Goal: Information Seeking & Learning: Learn about a topic

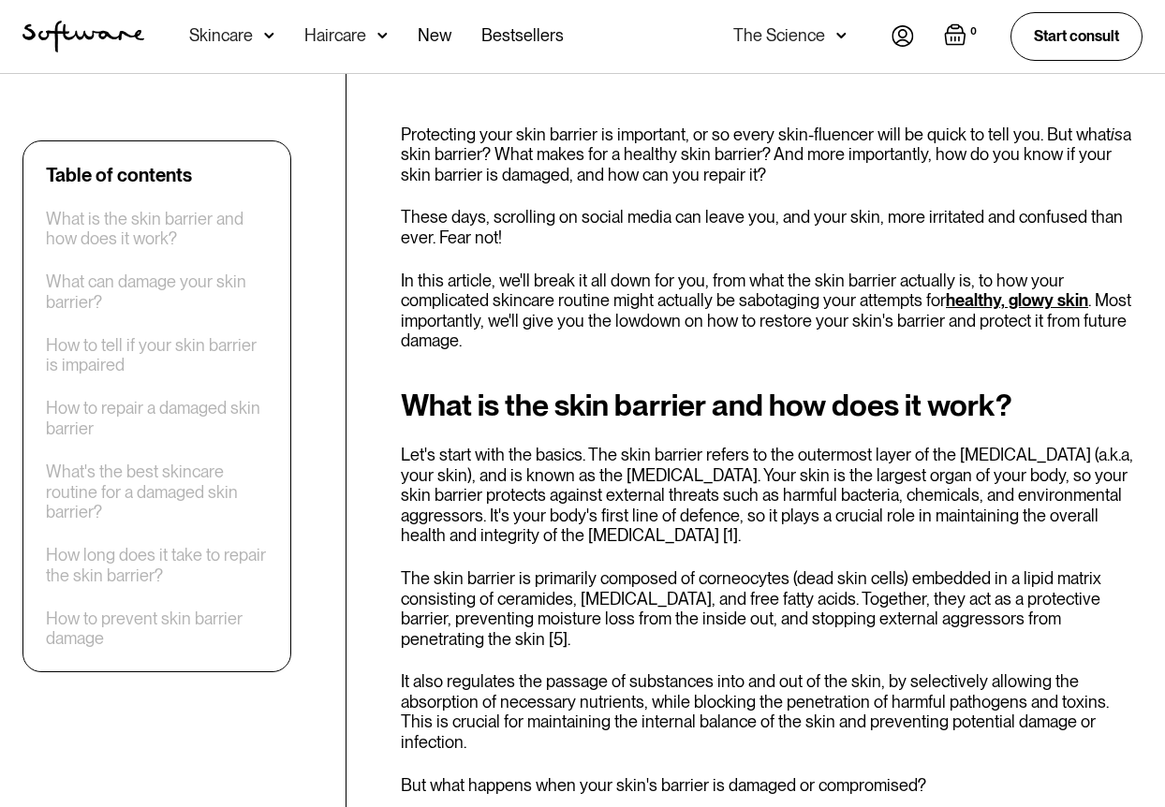
scroll to position [580, 0]
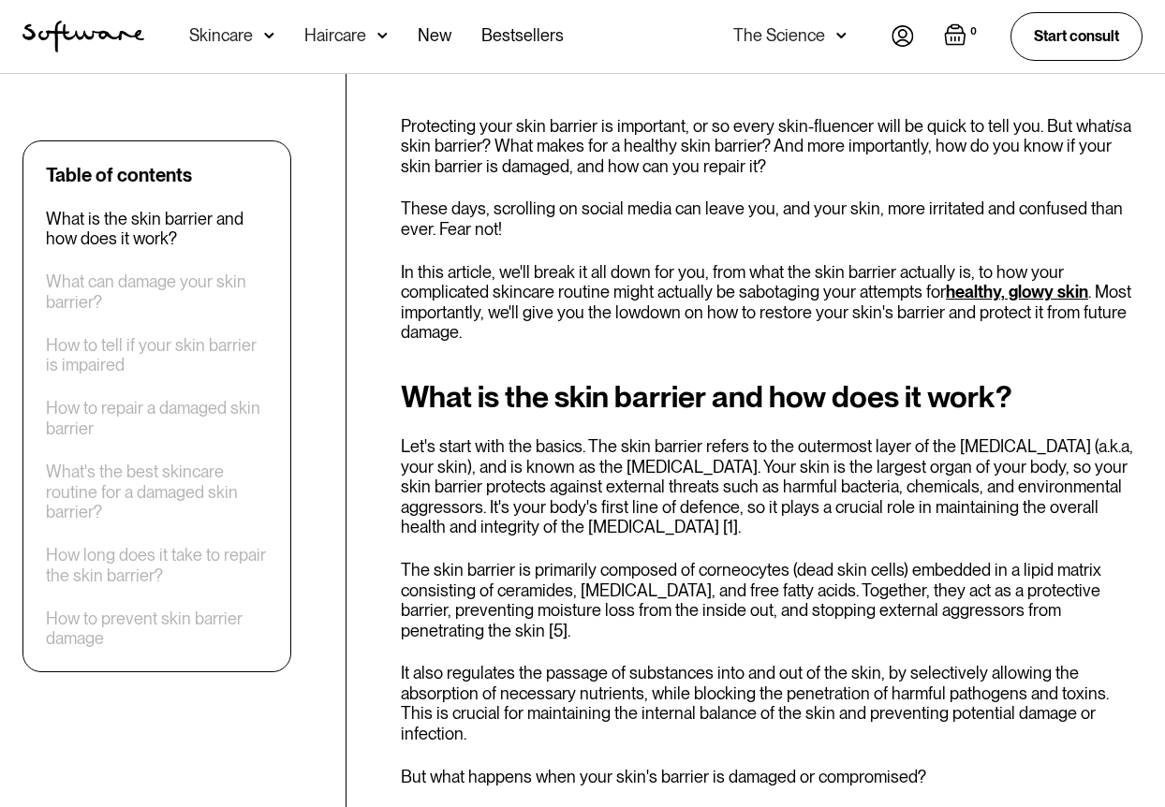
click at [1122, 163] on p "Protecting your skin barrier is important, or so every skin-fluencer will be qu…" at bounding box center [772, 146] width 742 height 61
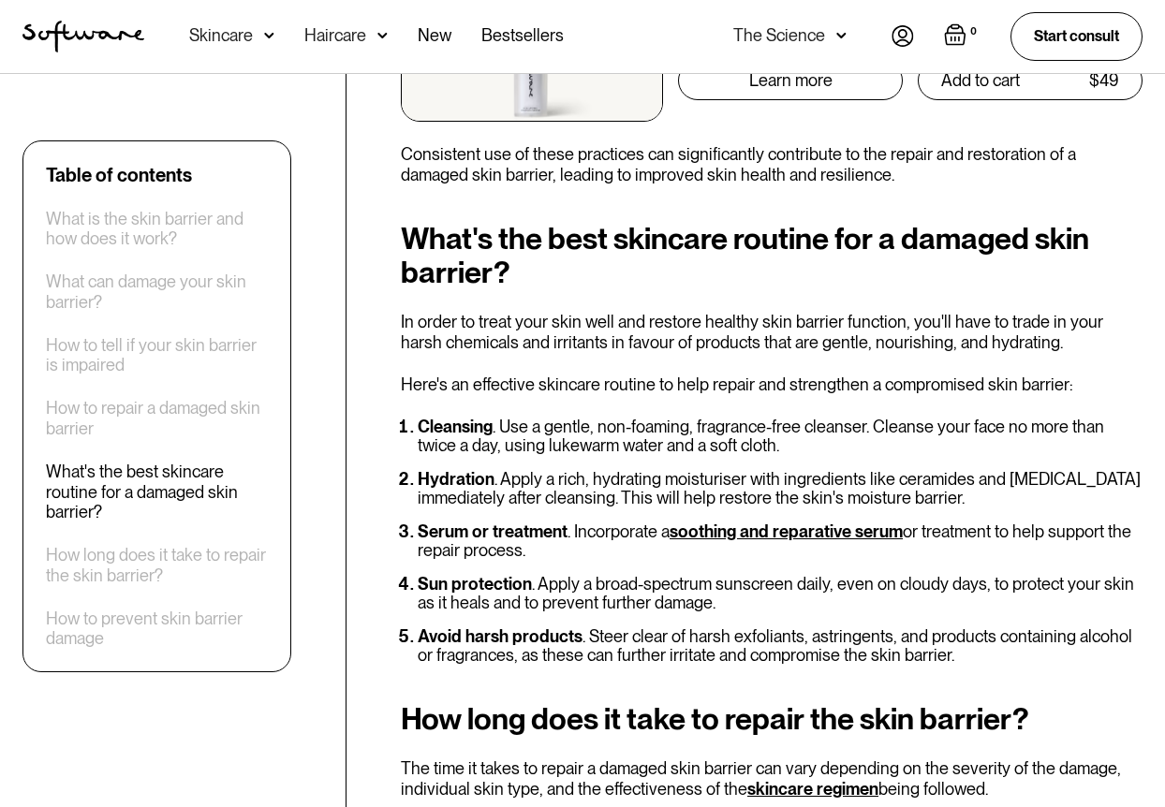
scroll to position [3774, 0]
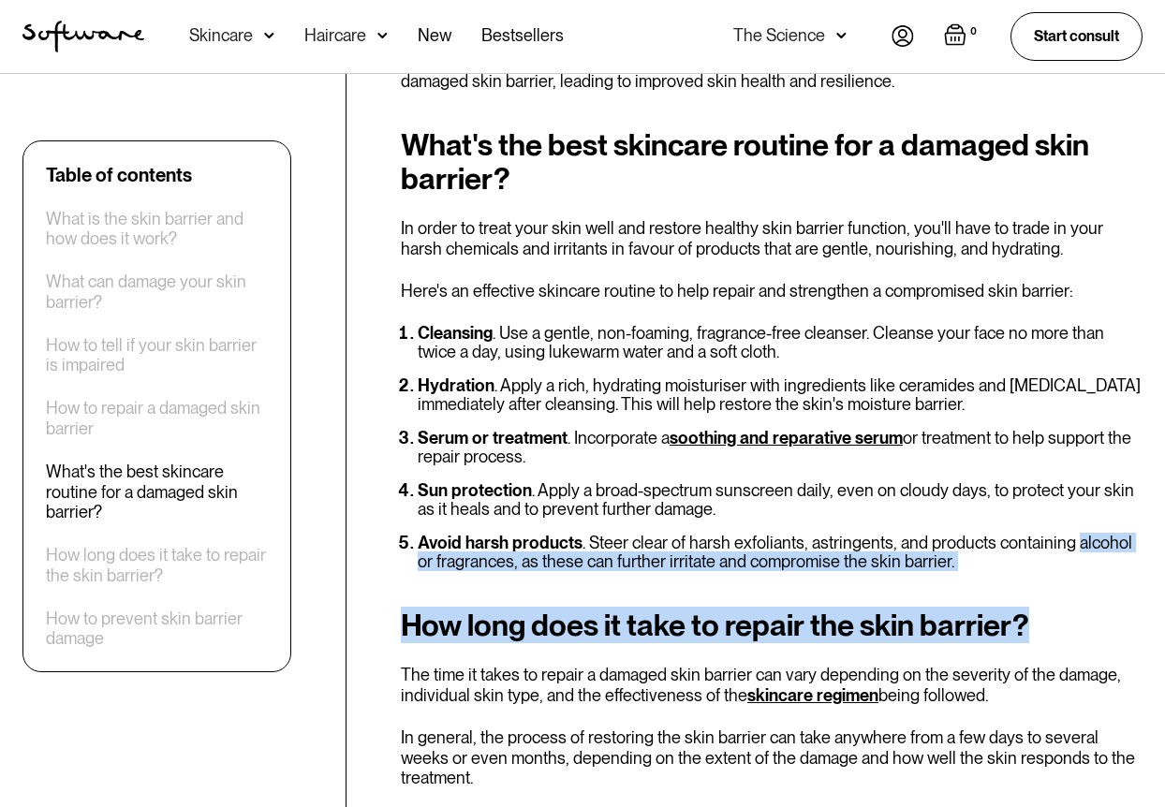
drag, startPoint x: 1084, startPoint y: 552, endPoint x: 1083, endPoint y: 589, distance: 37.5
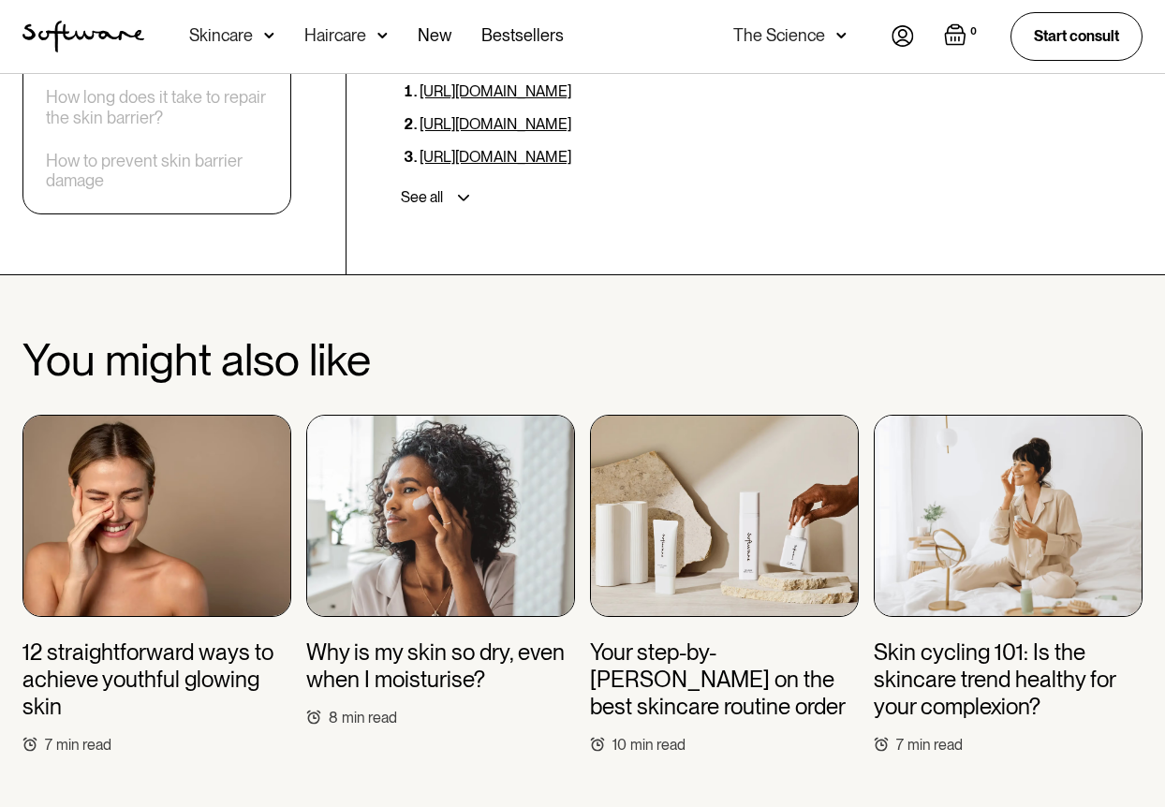
scroll to position [5137, 0]
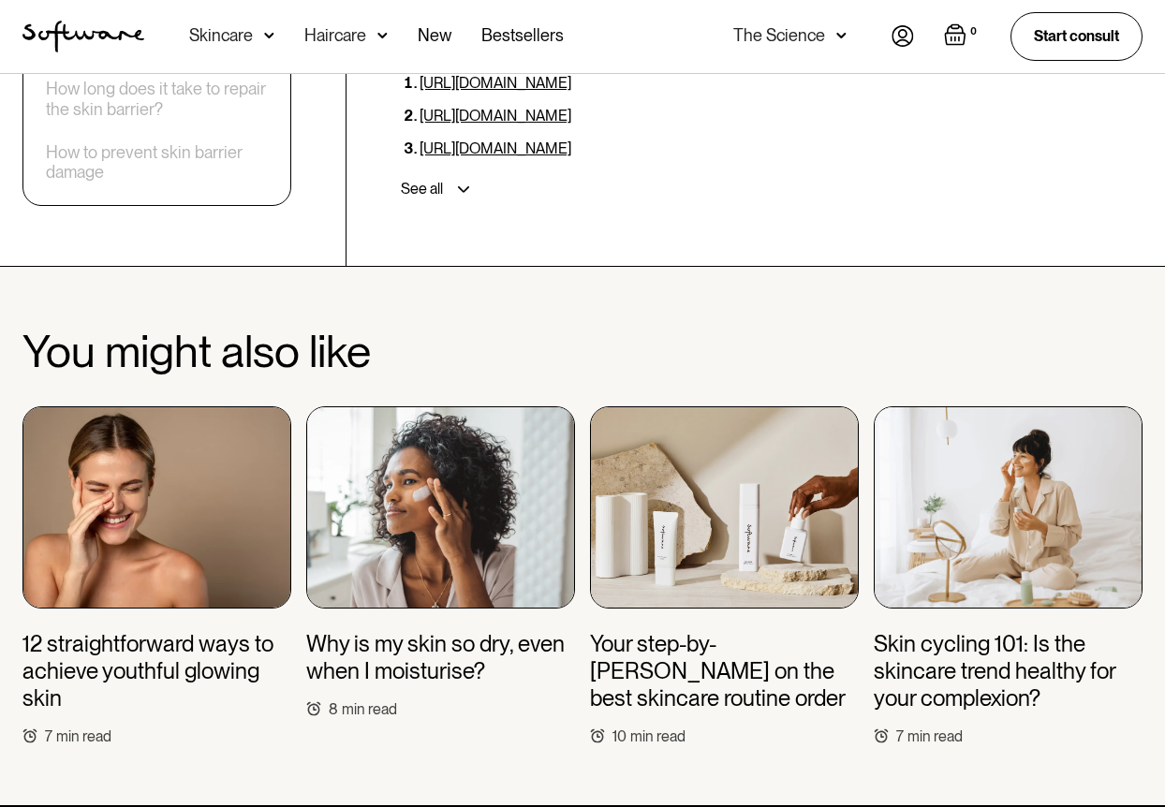
click at [702, 516] on img at bounding box center [724, 507] width 269 height 202
click at [701, 516] on img at bounding box center [724, 507] width 269 height 202
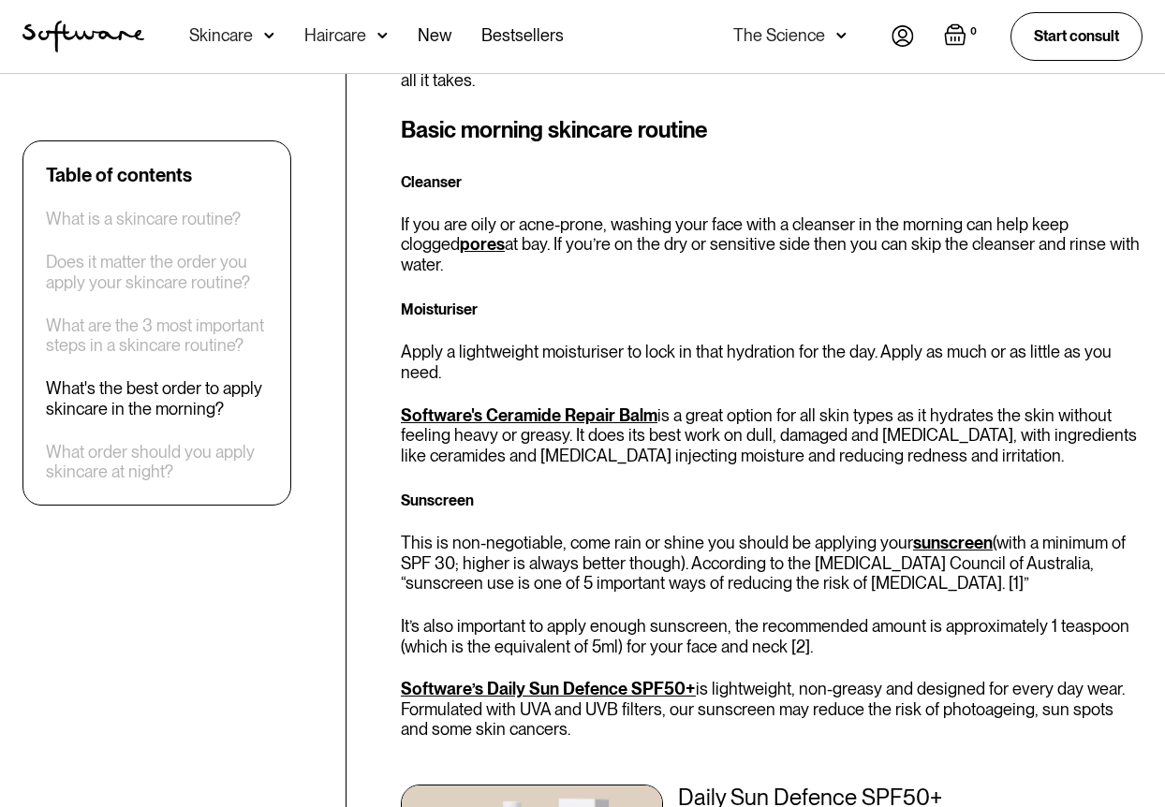
scroll to position [2552, 0]
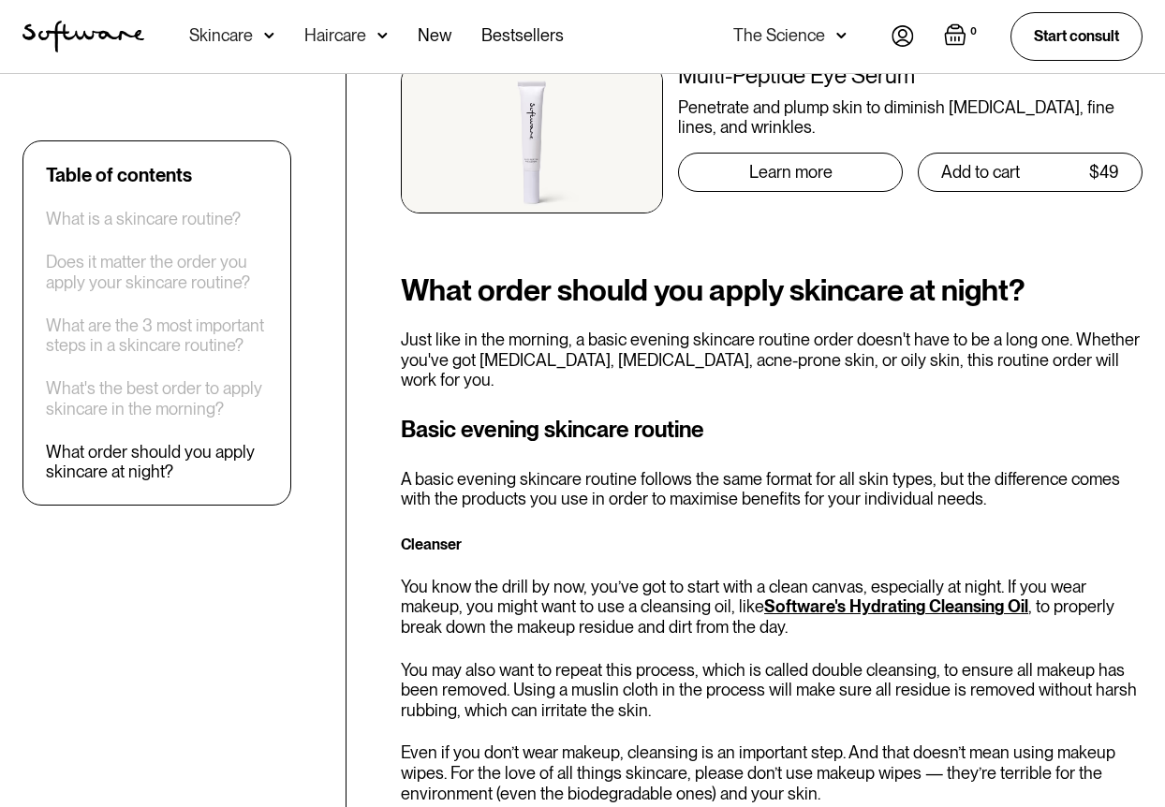
scroll to position [4167, 0]
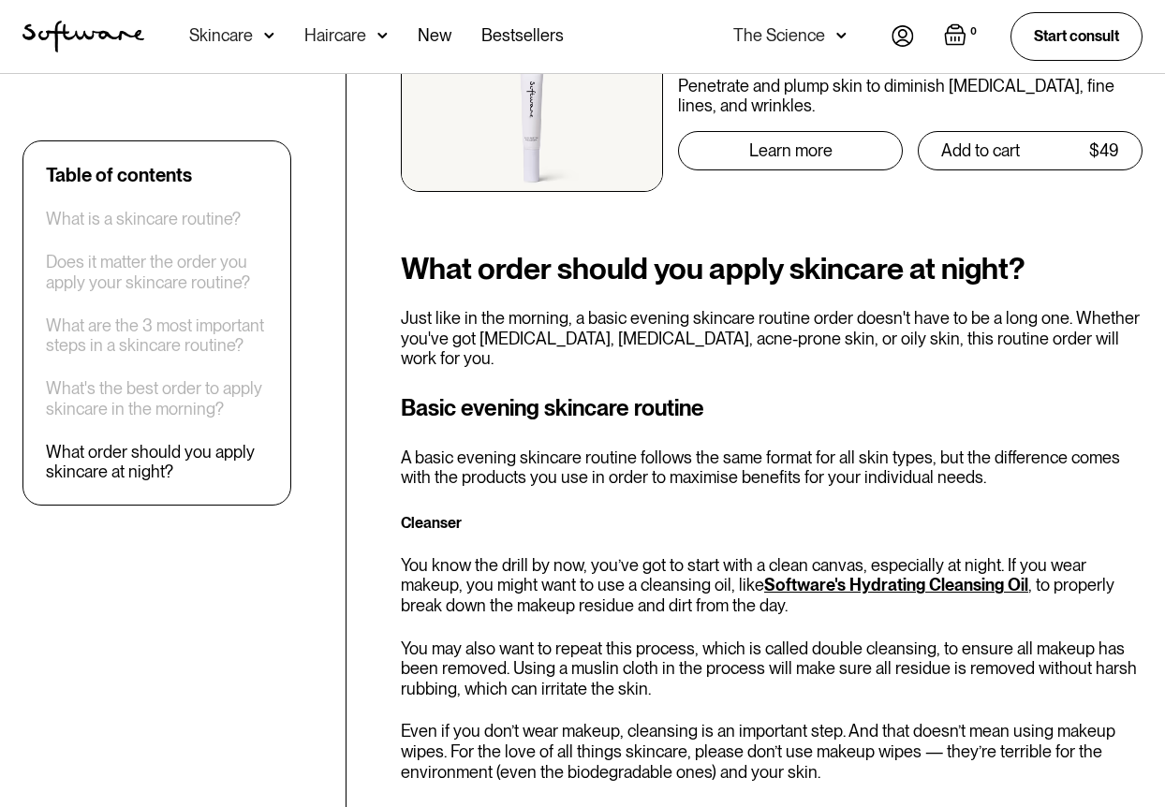
click at [1156, 428] on div "Table of contents What is a skincare routine? Does it matter the order you appl…" at bounding box center [582, 108] width 1165 height 7108
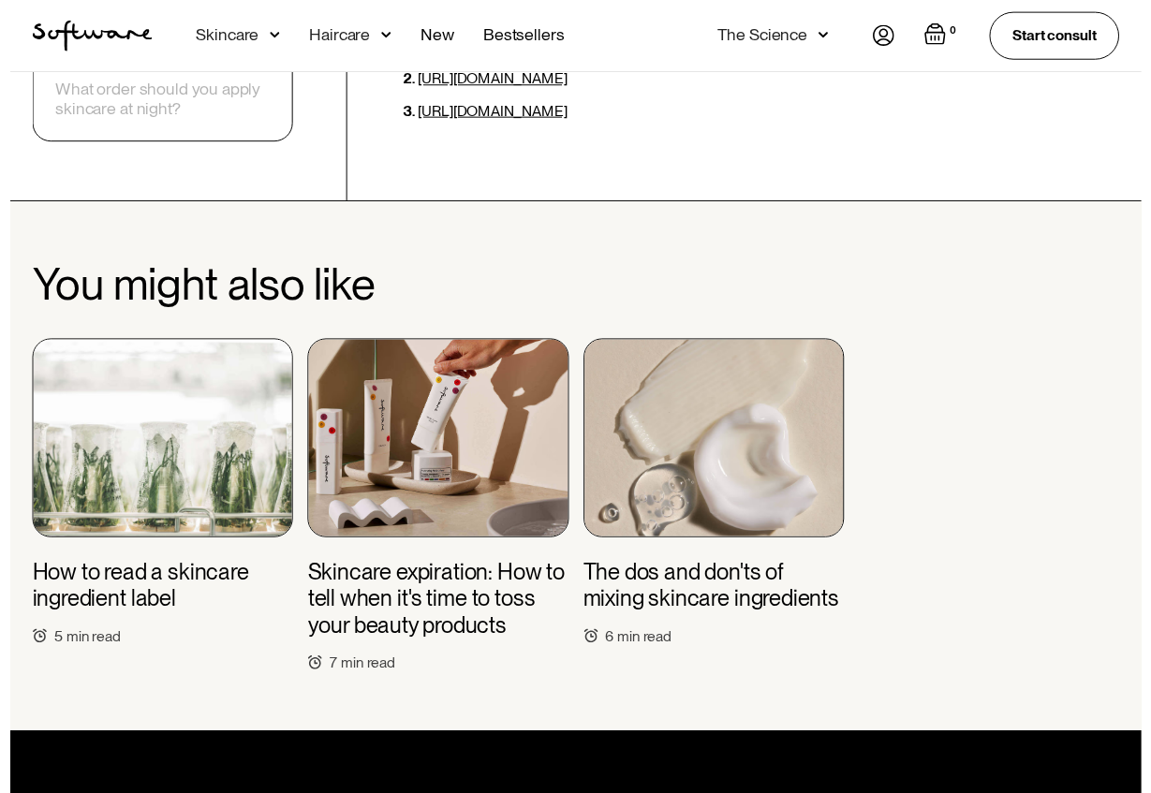
scroll to position [7780, 0]
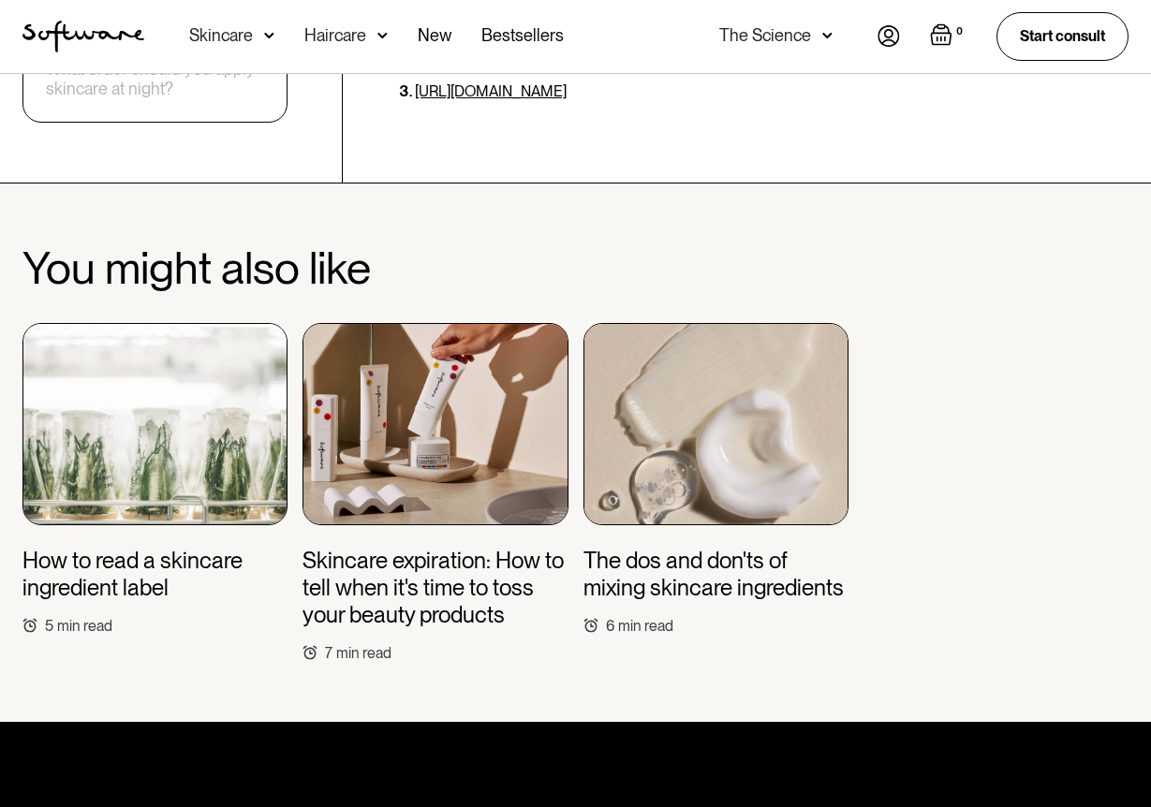
click at [255, 18] on div "Skincare" at bounding box center [231, 36] width 85 height 73
